Goal: Information Seeking & Learning: Learn about a topic

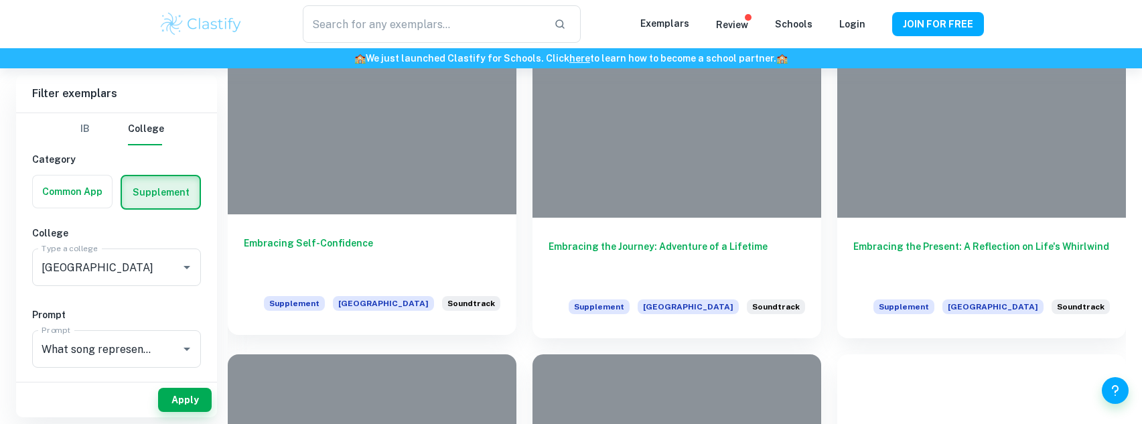
scroll to position [385, 0]
click at [322, 244] on h6 "Embracing Self-Confidence" at bounding box center [372, 258] width 257 height 44
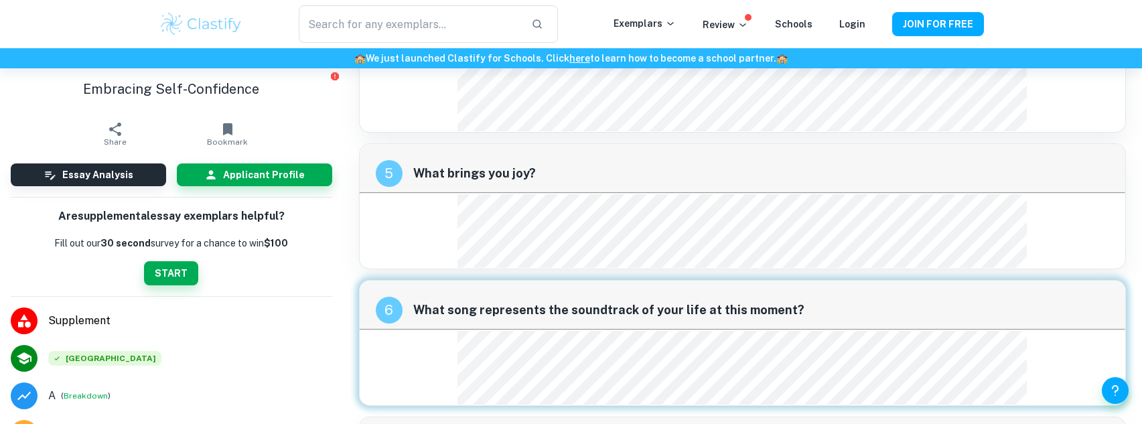
scroll to position [1305, 0]
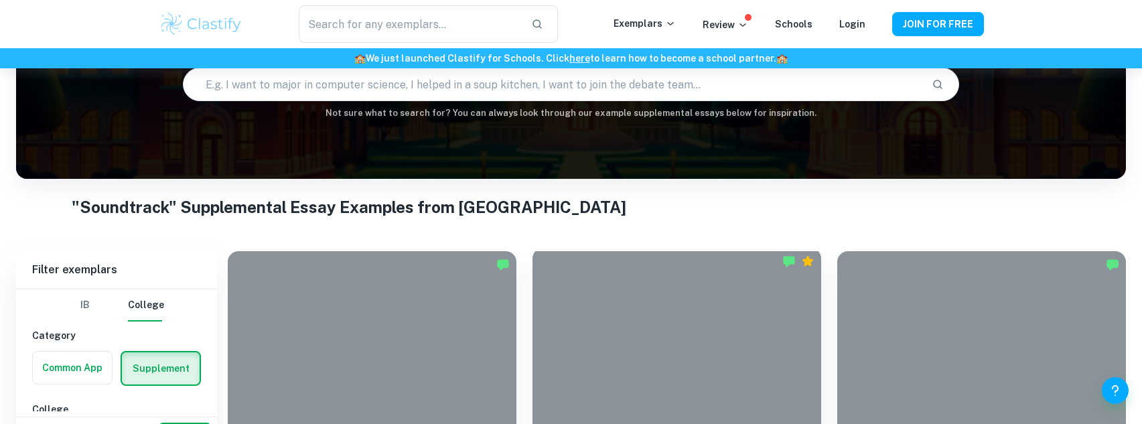
scroll to position [298, 0]
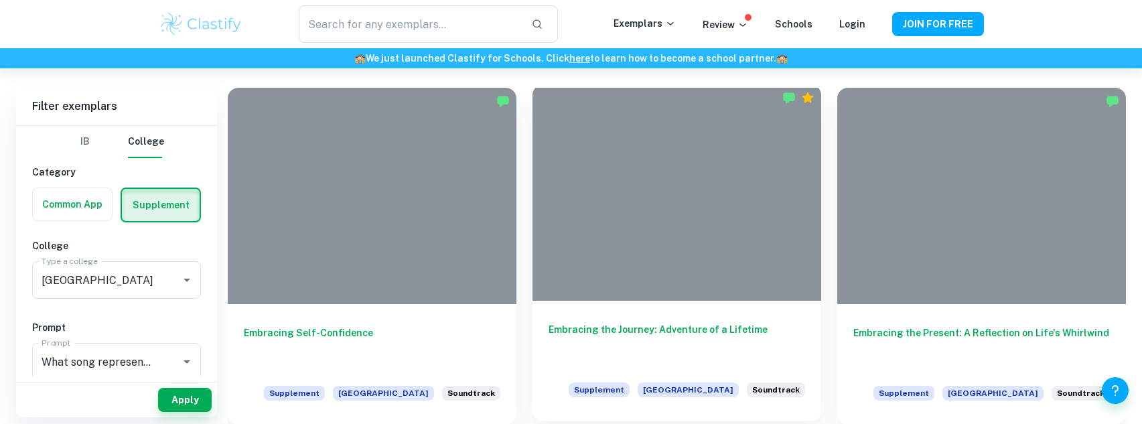
click at [762, 332] on h6 "Embracing the Journey: Adventure of a Lifetime" at bounding box center [677, 344] width 257 height 44
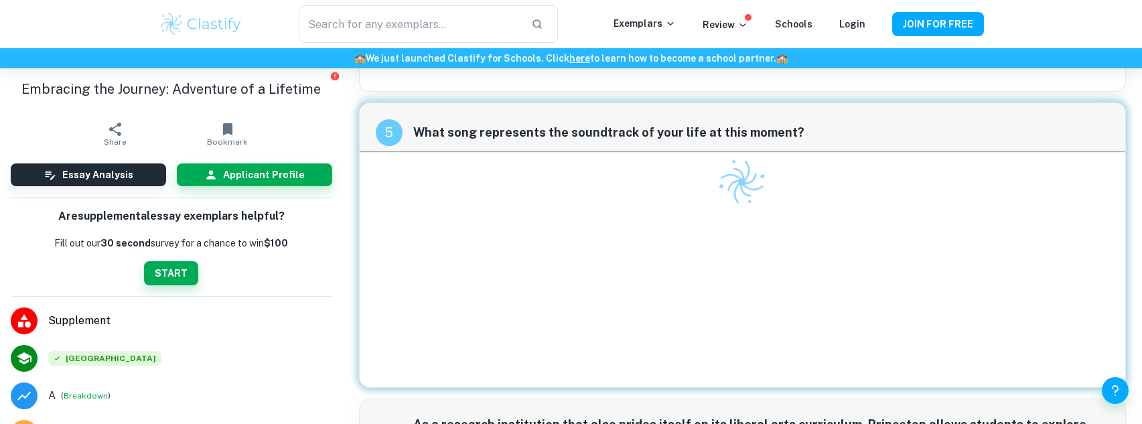
scroll to position [1855, 0]
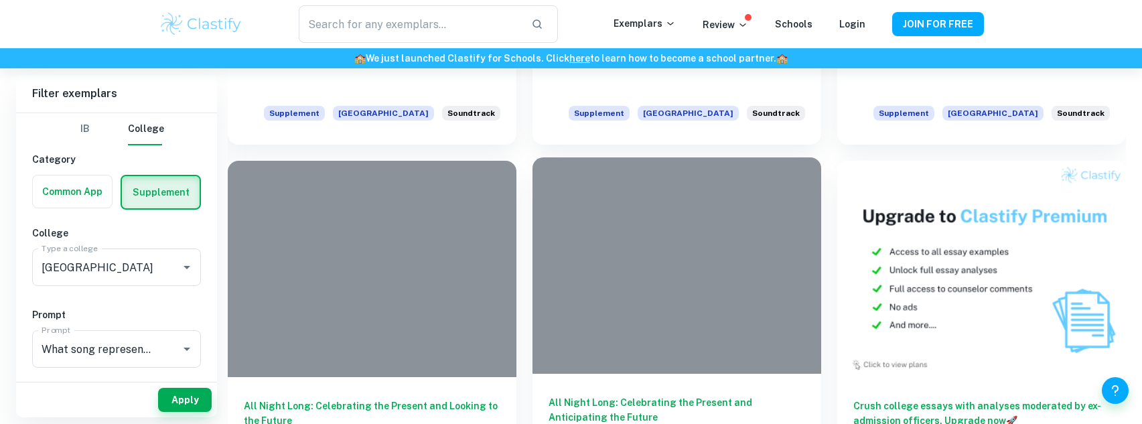
scroll to position [756, 0]
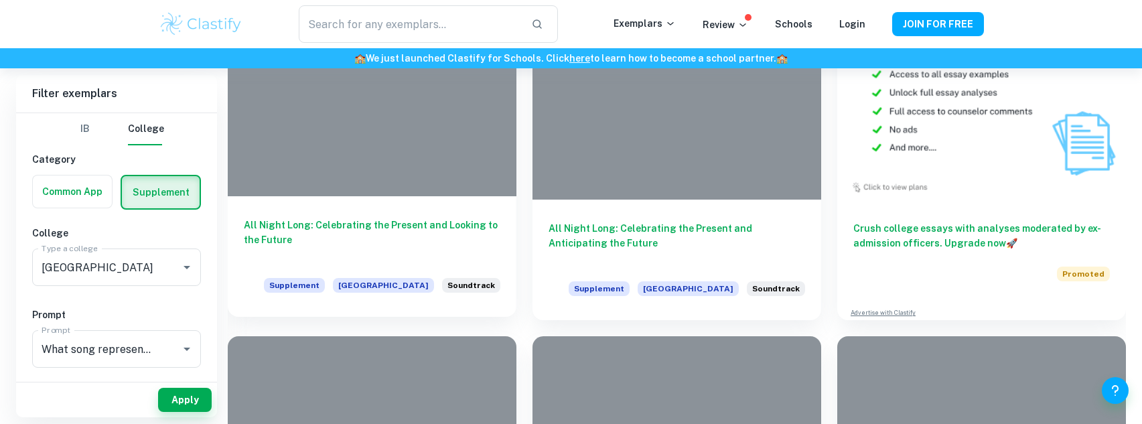
click at [395, 237] on h6 "All Night Long: Celebrating the Present and Looking to the Future" at bounding box center [372, 240] width 257 height 44
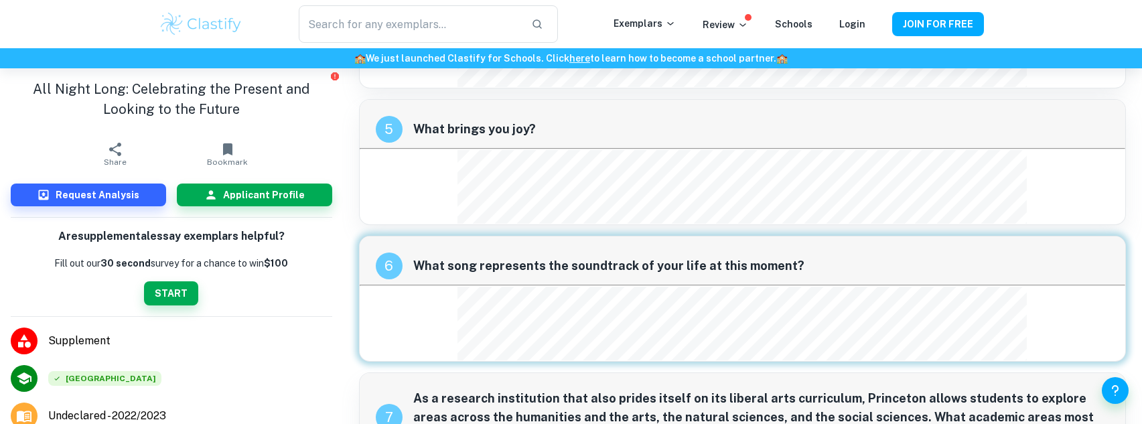
scroll to position [1326, 0]
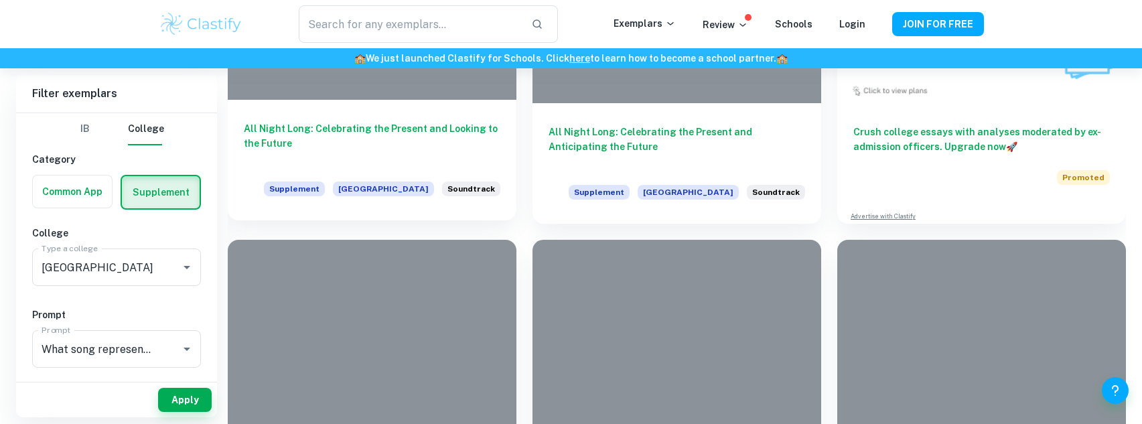
scroll to position [809, 0]
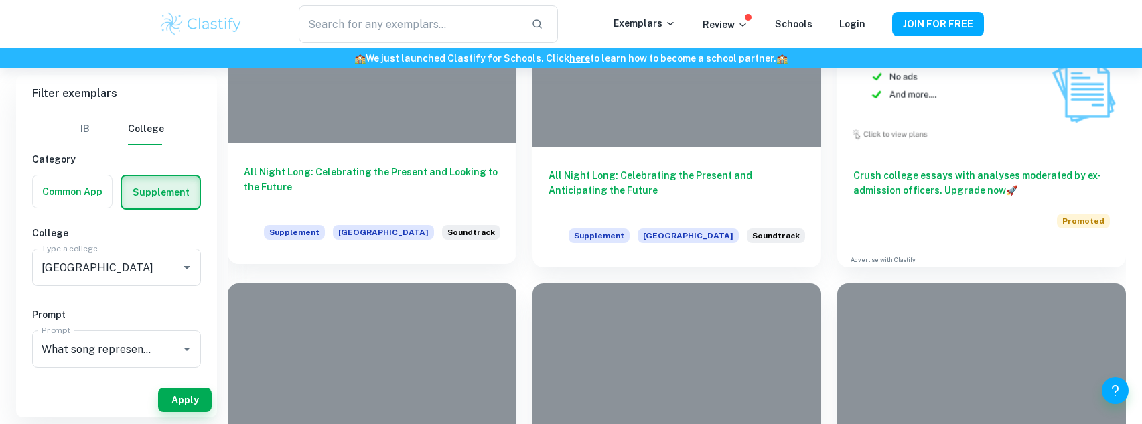
click at [450, 190] on h6 "All Night Long: Celebrating the Present and Looking to the Future" at bounding box center [372, 187] width 257 height 44
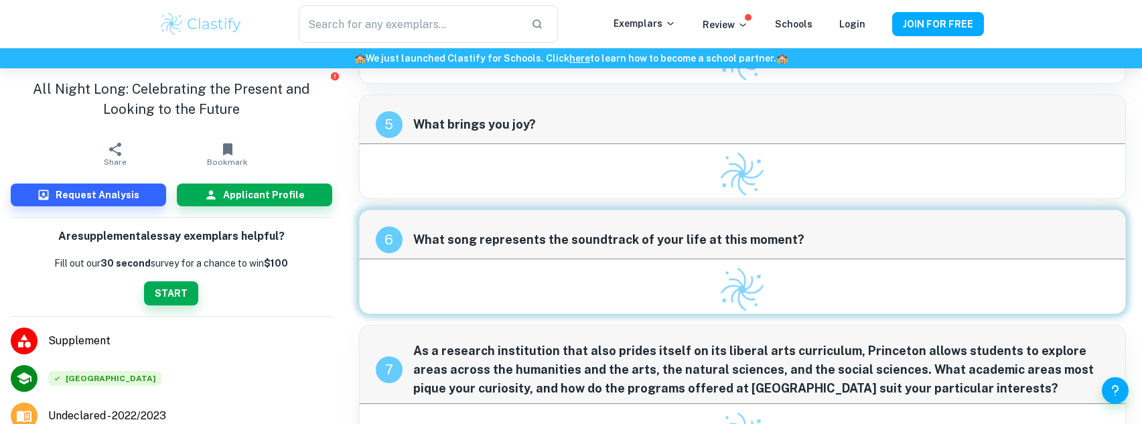
scroll to position [1308, 0]
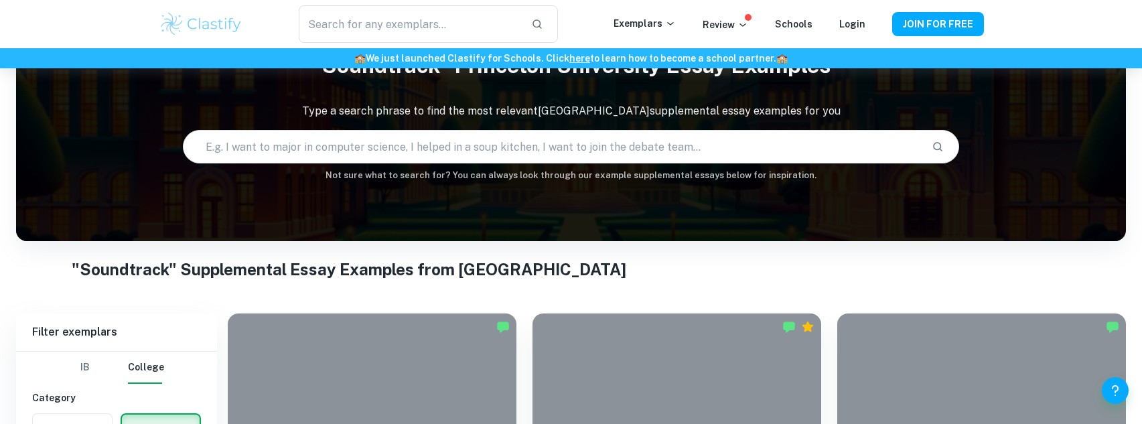
scroll to position [324, 0]
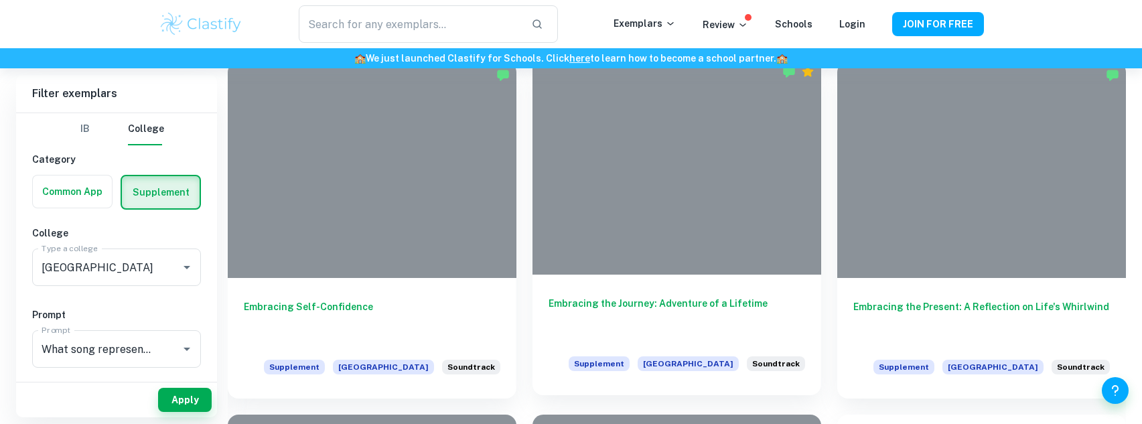
click at [708, 303] on h6 "Embracing the Journey: Adventure of a Lifetime" at bounding box center [677, 318] width 257 height 44
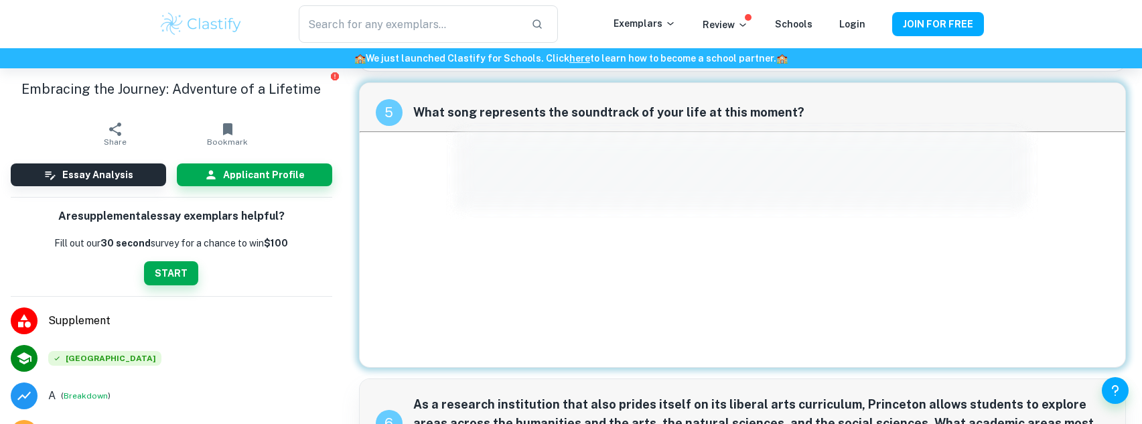
scroll to position [1876, 0]
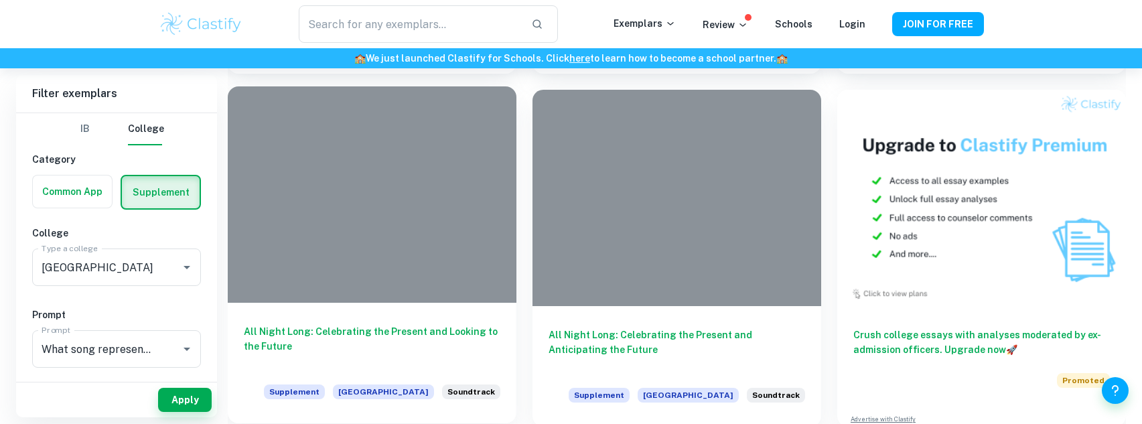
scroll to position [725, 0]
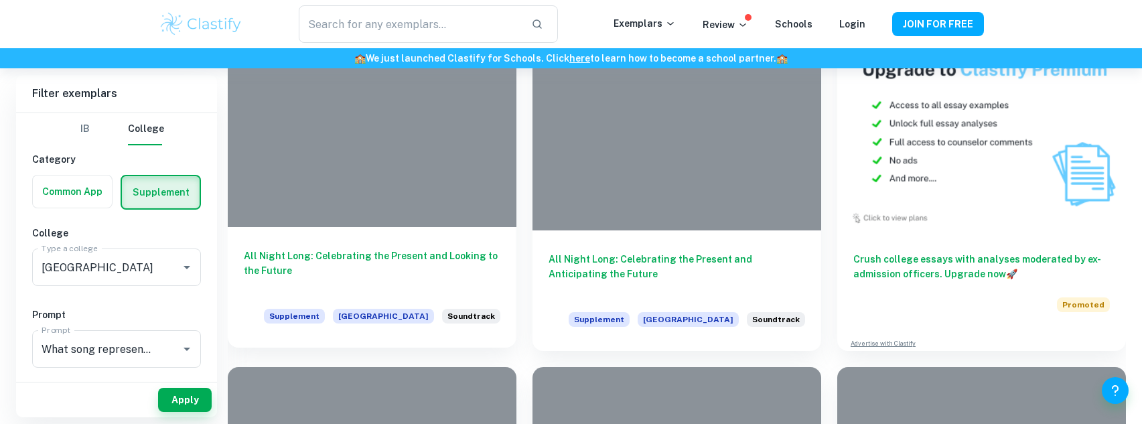
click at [438, 252] on h6 "All Night Long: Celebrating the Present and Looking to the Future" at bounding box center [372, 271] width 257 height 44
